Goal: Task Accomplishment & Management: Manage account settings

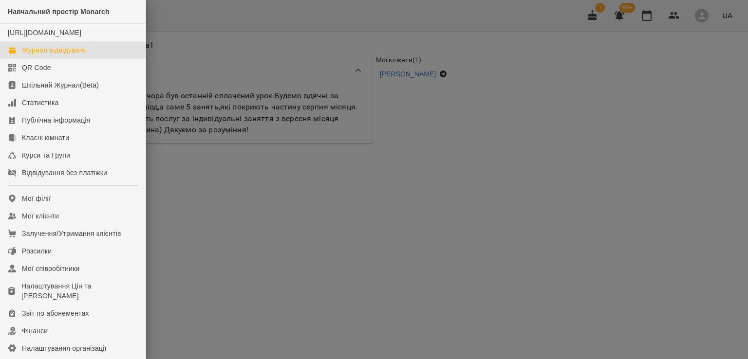
click at [39, 55] on div "Журнал відвідувань" at bounding box center [54, 50] width 65 height 10
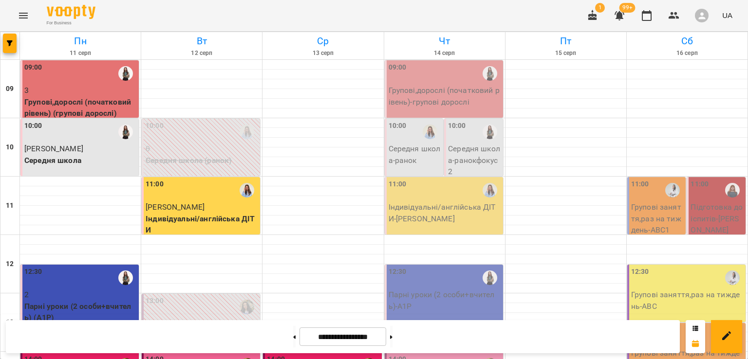
scroll to position [341, 0]
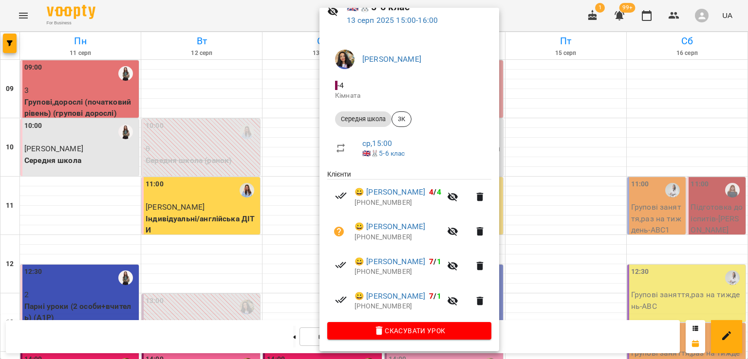
scroll to position [0, 0]
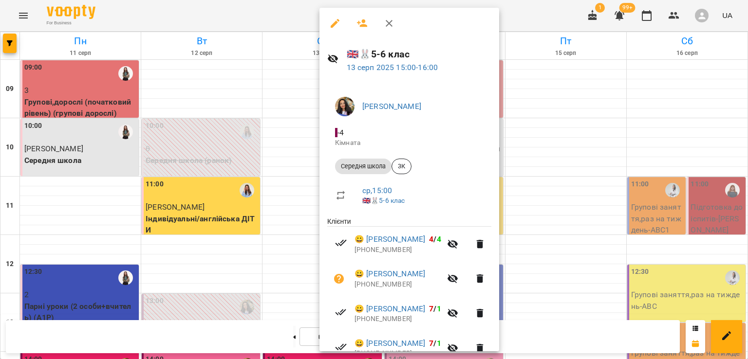
click at [389, 25] on icon "button" at bounding box center [389, 24] width 12 height 12
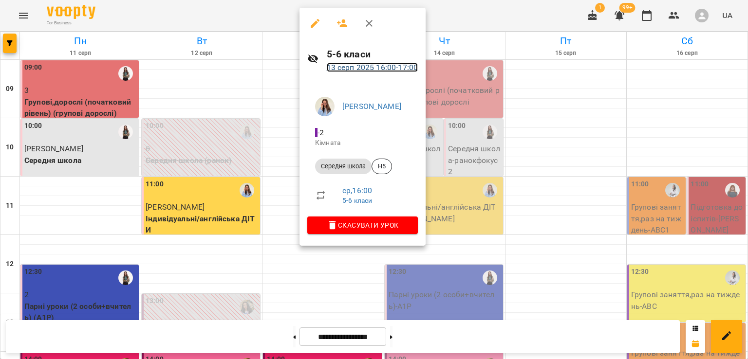
click at [341, 70] on link "[DATE] 16:00 - 17:00" at bounding box center [373, 67] width 92 height 9
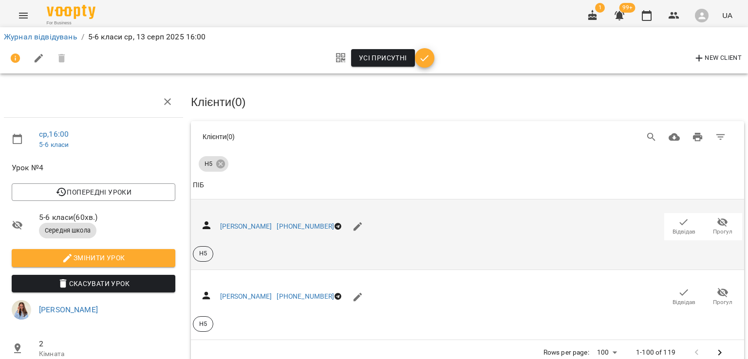
click at [678, 226] on icon "button" at bounding box center [684, 223] width 12 height 12
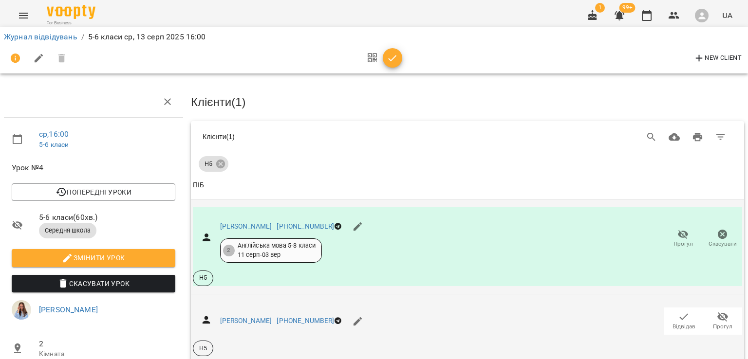
click at [680, 317] on icon "button" at bounding box center [684, 317] width 8 height 6
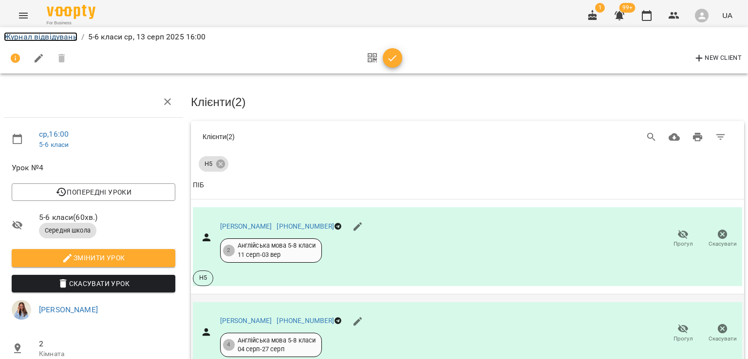
click at [59, 37] on link "Журнал відвідувань" at bounding box center [41, 36] width 74 height 9
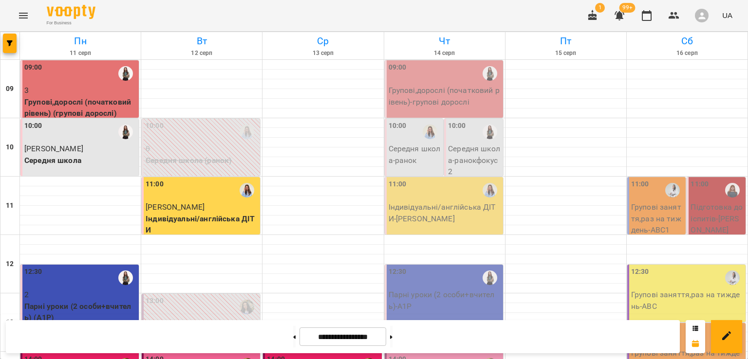
scroll to position [387, 0]
